Goal: Task Accomplishment & Management: Manage account settings

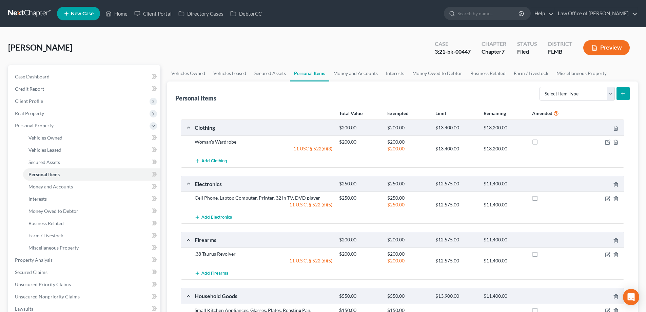
click at [38, 13] on link at bounding box center [29, 13] width 43 height 12
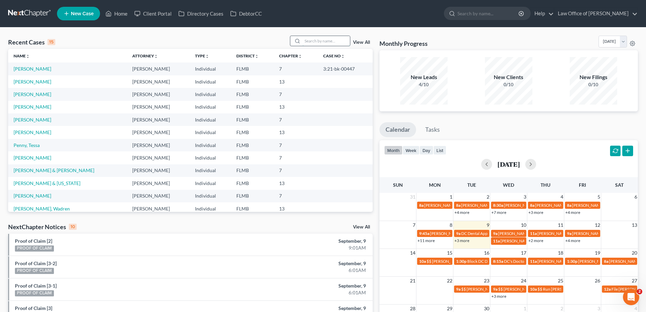
click at [335, 42] on input "search" at bounding box center [326, 41] width 47 height 10
type input "WALKER"
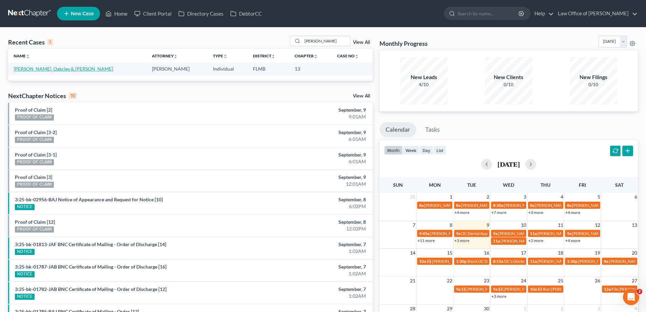
click at [45, 70] on link "Walker, Oakcies & Sheila" at bounding box center [63, 69] width 99 height 6
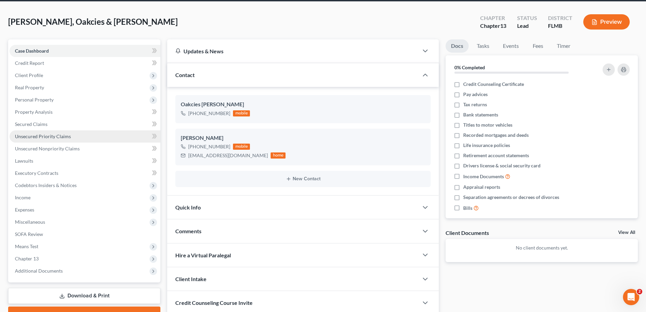
scroll to position [78, 0]
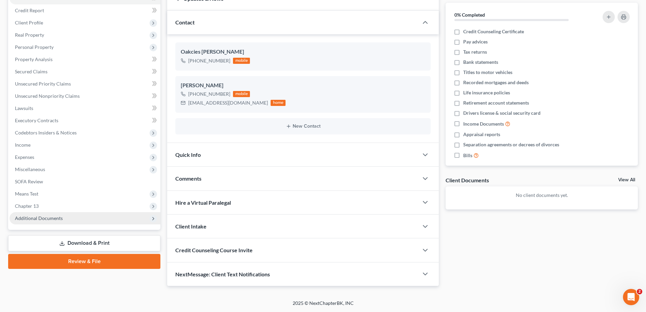
click at [35, 216] on span "Additional Documents" at bounding box center [39, 218] width 48 height 6
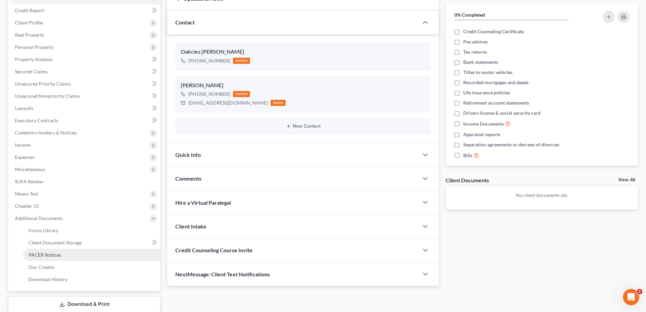
click at [55, 256] on span "PACER Notices" at bounding box center [44, 255] width 33 height 6
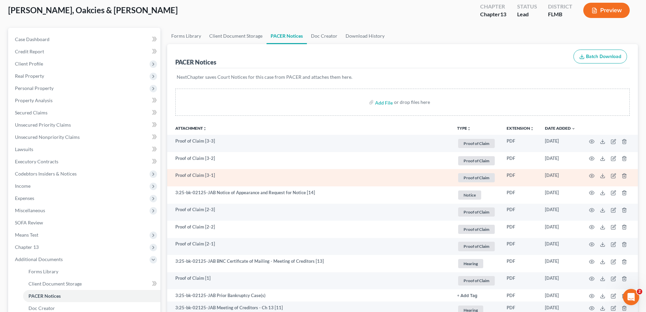
scroll to position [136, 0]
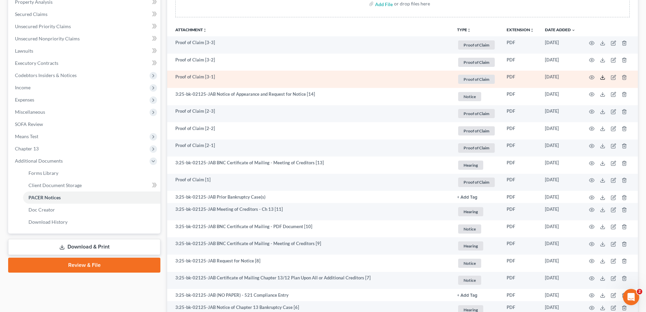
click at [603, 77] on polyline at bounding box center [603, 77] width 2 height 1
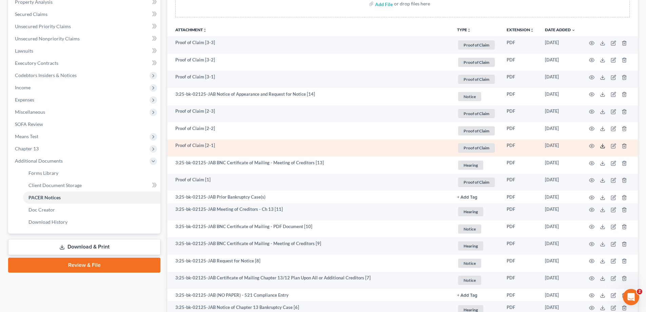
click at [602, 146] on icon at bounding box center [602, 145] width 5 height 5
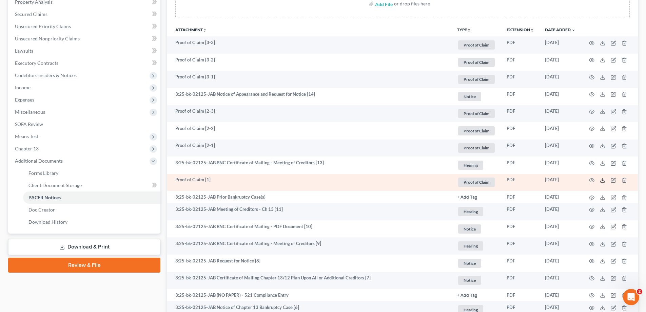
click at [600, 179] on icon at bounding box center [602, 179] width 5 height 5
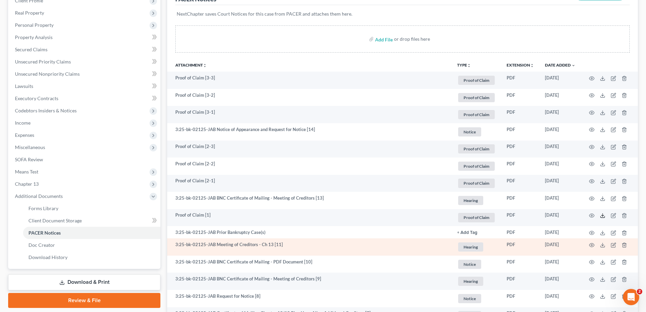
scroll to position [102, 0]
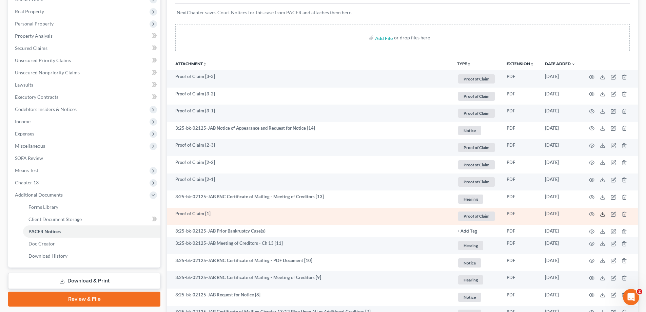
click at [602, 214] on icon at bounding box center [602, 213] width 5 height 5
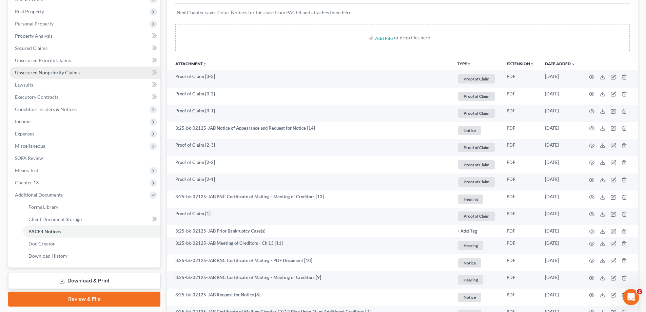
click at [63, 70] on span "Unsecured Nonpriority Claims" at bounding box center [47, 73] width 65 height 6
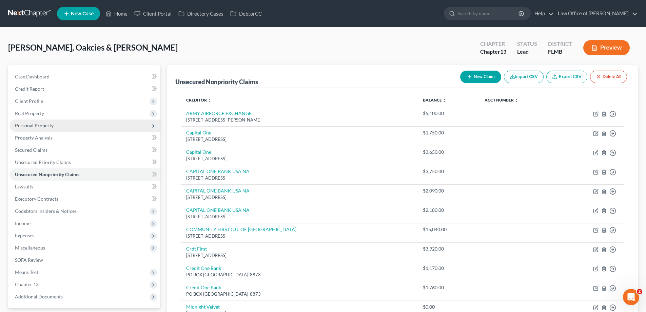
click at [36, 124] on span "Personal Property" at bounding box center [34, 125] width 39 height 6
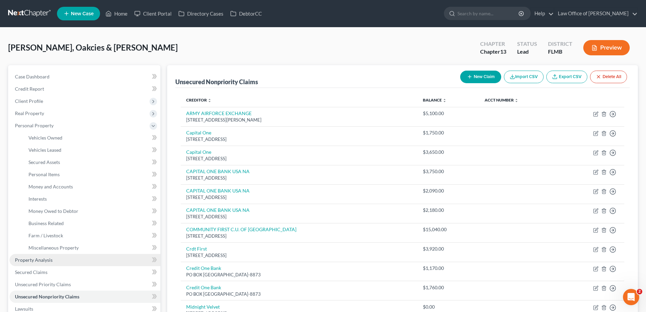
click at [45, 261] on span "Property Analysis" at bounding box center [34, 260] width 38 height 6
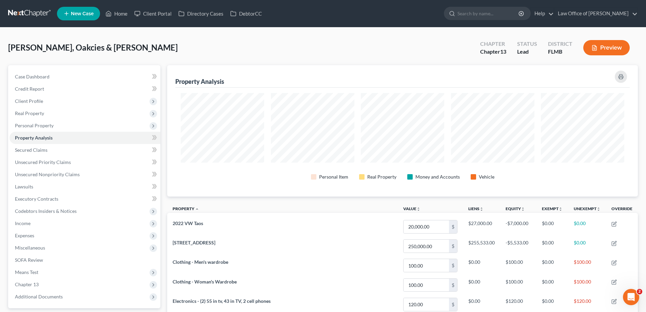
click at [168, 42] on div "Walker, Oakcies & Sheila Upgraded Chapter Chapter 13 Status Lead District FLMB …" at bounding box center [323, 51] width 630 height 30
click at [31, 12] on link at bounding box center [29, 13] width 43 height 12
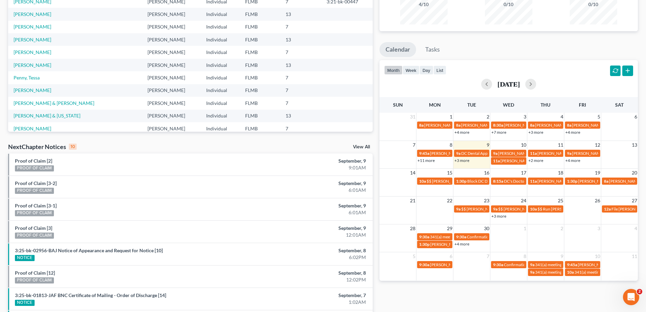
click at [463, 245] on link "+4 more" at bounding box center [461, 243] width 15 height 5
click at [423, 294] on div "Monthly Progress Bankruptcy Bankruptcy [DATE] [DATE] [DATE] [DATE] [DATE] [DATE…" at bounding box center [508, 172] width 265 height 432
click at [463, 160] on link "+3 more" at bounding box center [461, 160] width 15 height 5
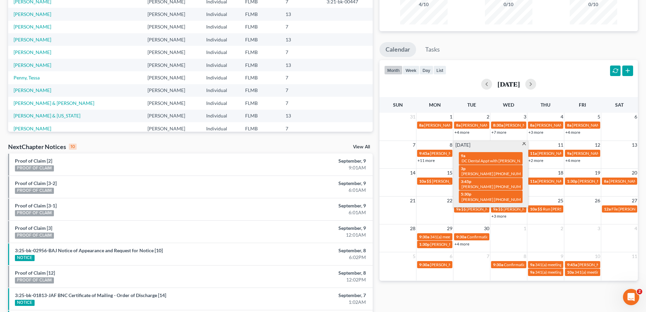
click at [462, 297] on div "Monthly Progress Bankruptcy Bankruptcy [DATE] [DATE] [DATE] [DATE] [DATE] [DATE…" at bounding box center [508, 172] width 265 height 432
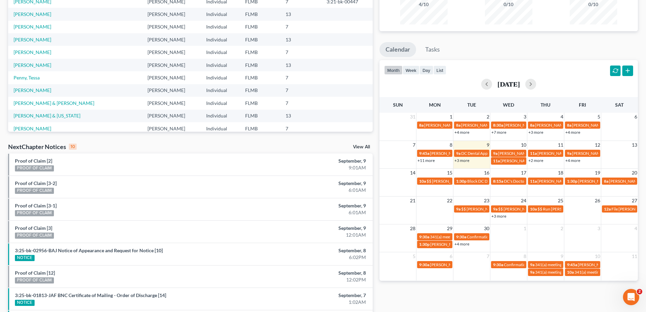
click at [461, 244] on link "+4 more" at bounding box center [461, 243] width 15 height 5
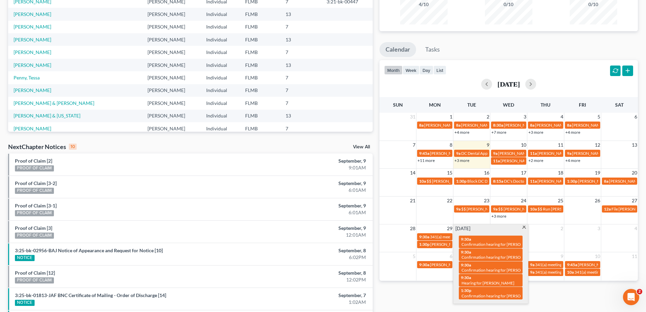
click at [429, 293] on div "Monthly Progress Bankruptcy Bankruptcy [DATE] [DATE] [DATE] [DATE] [DATE] [DATE…" at bounding box center [508, 172] width 265 height 432
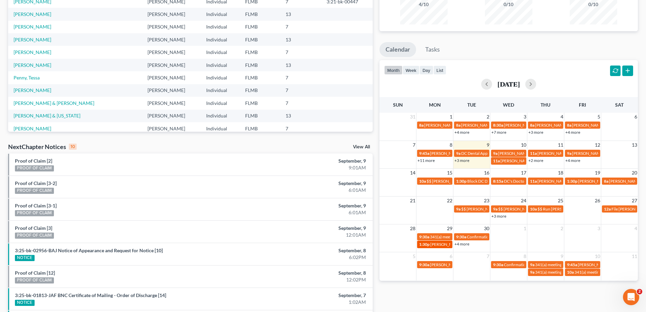
click at [435, 245] on span "[PERSON_NAME] FC Hearing-[GEOGRAPHIC_DATA]" at bounding box center [477, 243] width 95 height 5
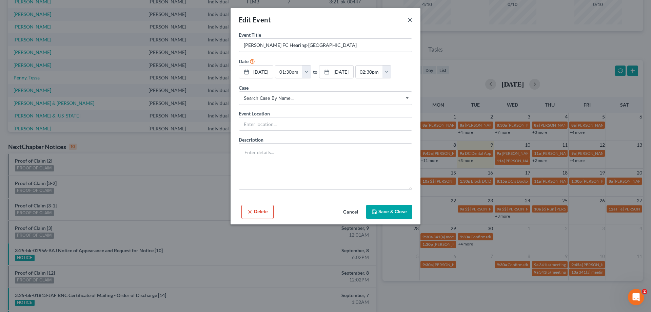
click at [409, 18] on button "×" at bounding box center [410, 20] width 5 height 8
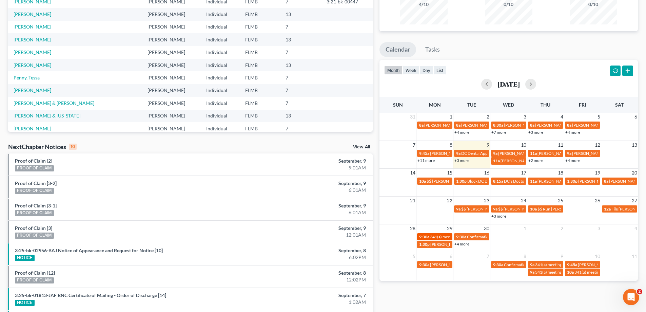
click at [448, 237] on span "341(a) meeting for [PERSON_NAME]" at bounding box center [462, 236] width 65 height 5
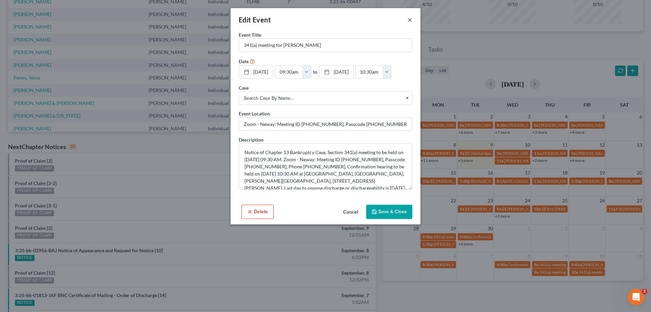
click at [409, 20] on button "×" at bounding box center [410, 20] width 5 height 8
